Goal: Information Seeking & Learning: Learn about a topic

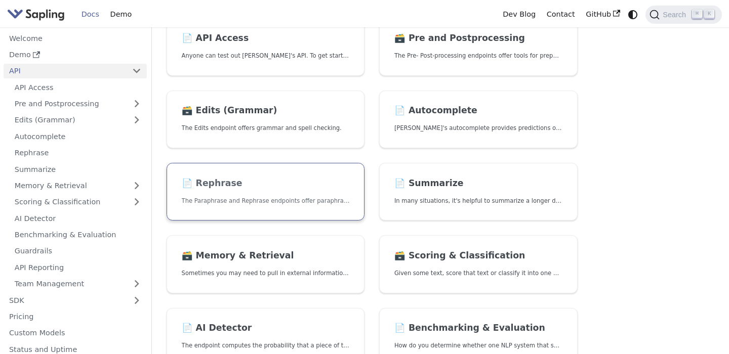
scroll to position [171, 0]
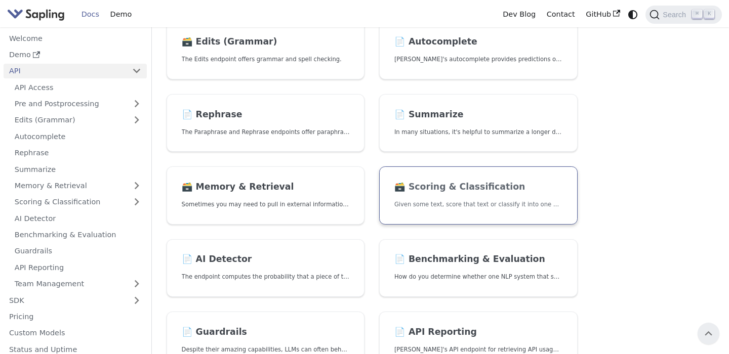
click at [449, 184] on h2 "🗃️ Scoring & Classification" at bounding box center [478, 187] width 168 height 11
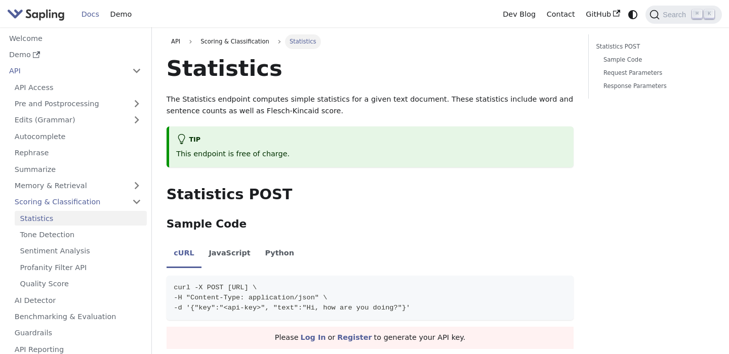
click at [36, 17] on img "Main" at bounding box center [36, 14] width 58 height 15
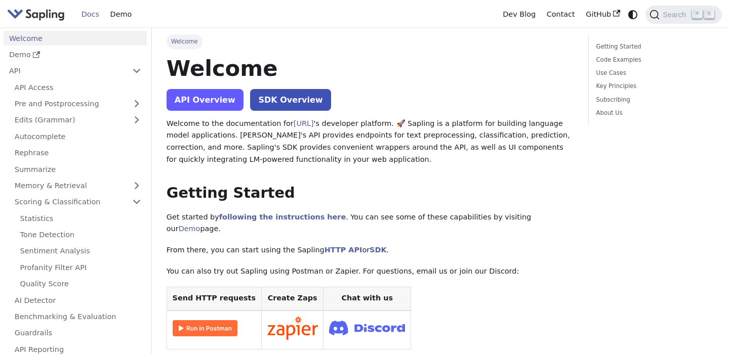
click at [207, 105] on link "API Overview" at bounding box center [205, 100] width 77 height 22
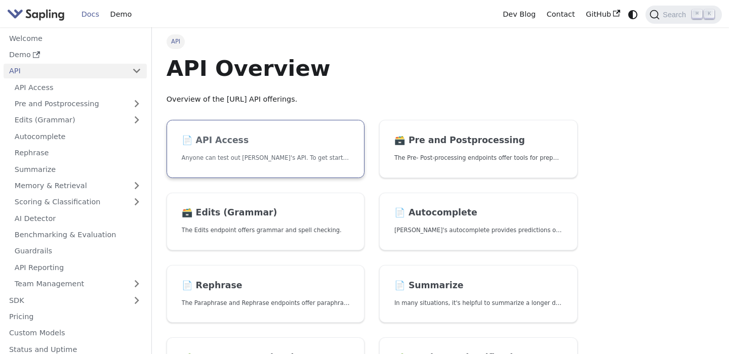
click at [287, 142] on h2 "📄️ API Access" at bounding box center [266, 140] width 168 height 11
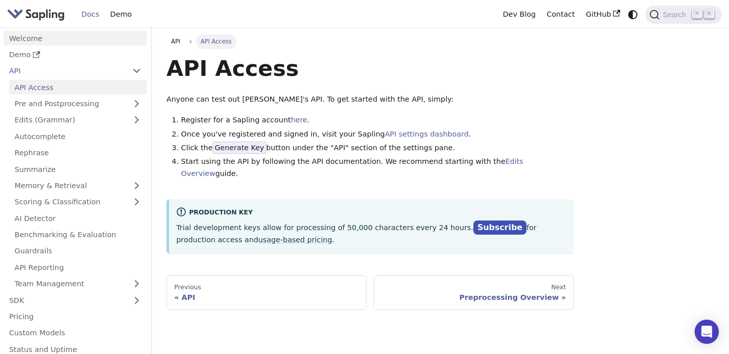
click at [79, 37] on link "Welcome" at bounding box center [75, 38] width 143 height 15
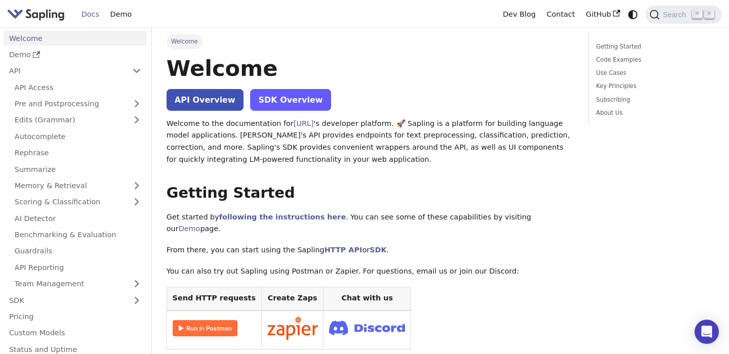
click at [284, 98] on link "SDK Overview" at bounding box center [290, 100] width 80 height 22
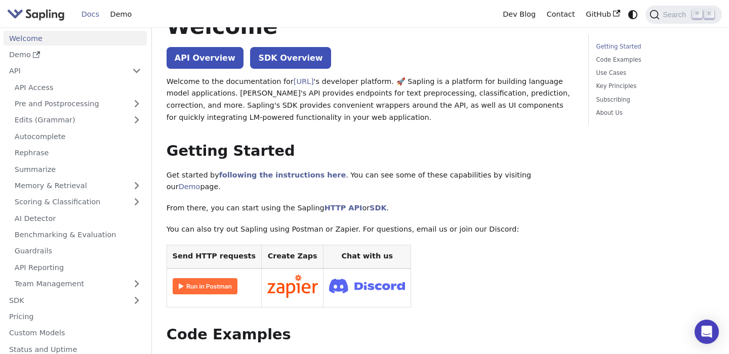
scroll to position [30, 0]
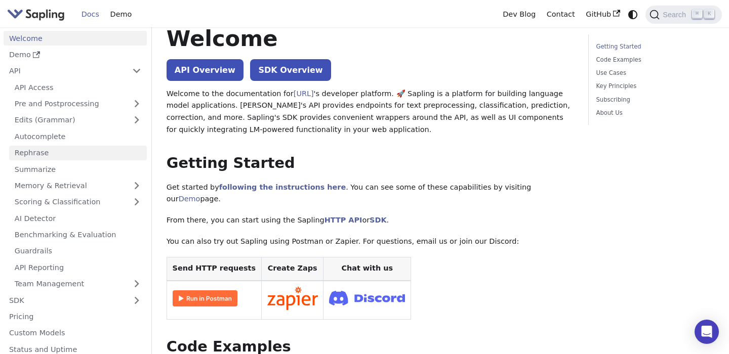
click at [70, 148] on link "Rephrase" at bounding box center [78, 153] width 138 height 15
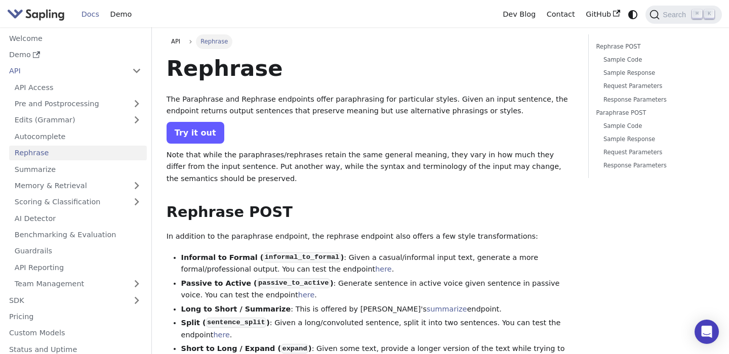
click at [191, 136] on link "Try it out" at bounding box center [196, 133] width 58 height 22
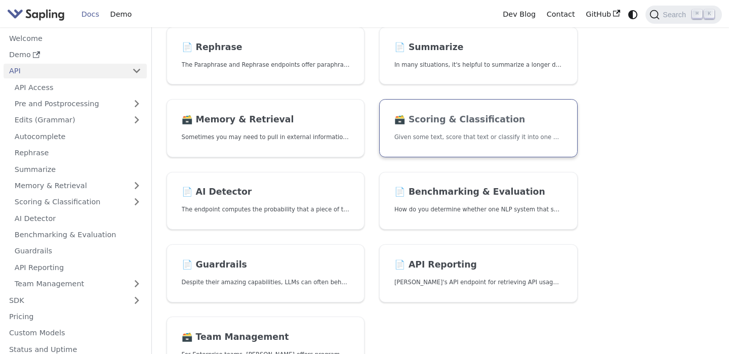
scroll to position [282, 0]
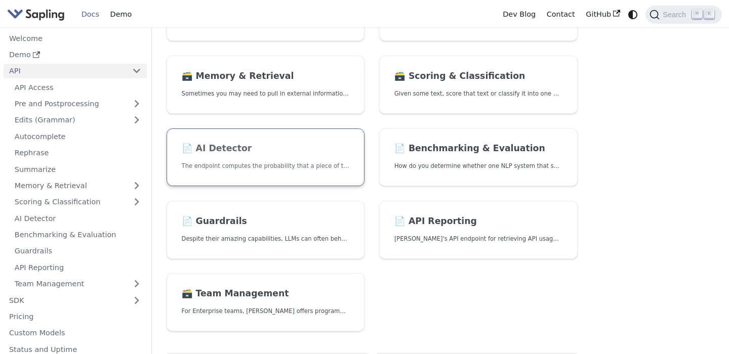
click at [262, 166] on p "The endpoint computes the probability that a piece of text is AI-generated," at bounding box center [266, 166] width 168 height 10
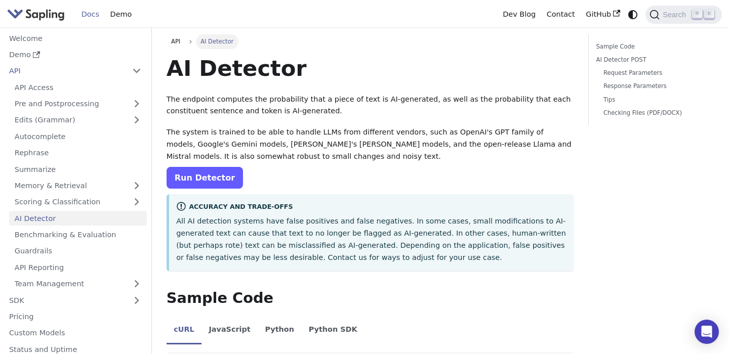
click at [212, 173] on link "Run Detector" at bounding box center [205, 178] width 76 height 22
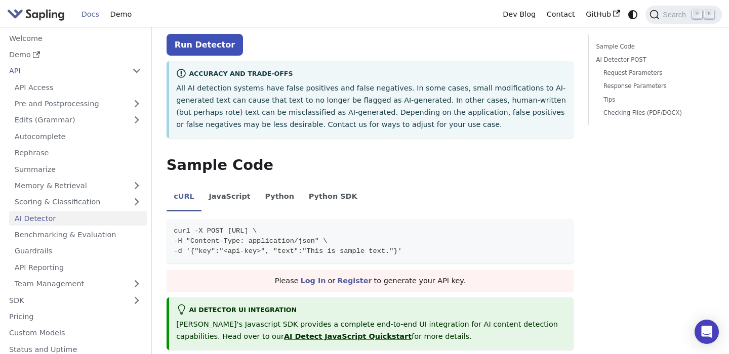
scroll to position [131, 0]
